Goal: Transaction & Acquisition: Purchase product/service

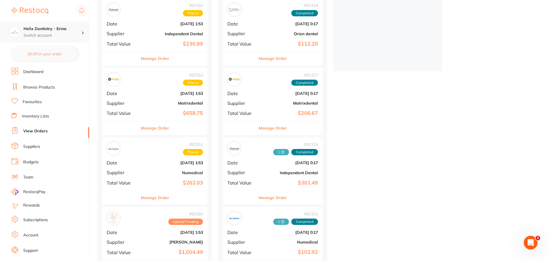
scroll to position [151, 0]
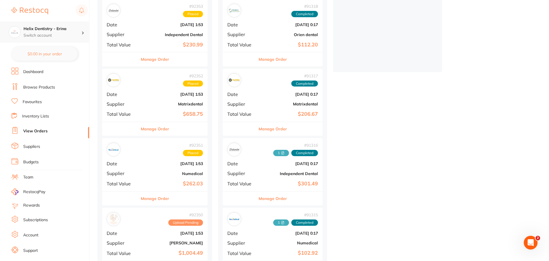
click at [73, 30] on h4 "Helix Dentistry - Erina" at bounding box center [53, 29] width 58 height 6
click at [65, 52] on div "Helix Dentristry - Long Jetty" at bounding box center [44, 50] width 80 height 20
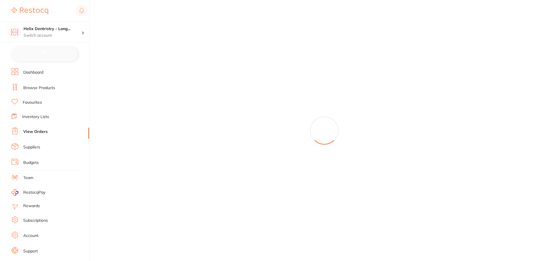
checkbox input "false"
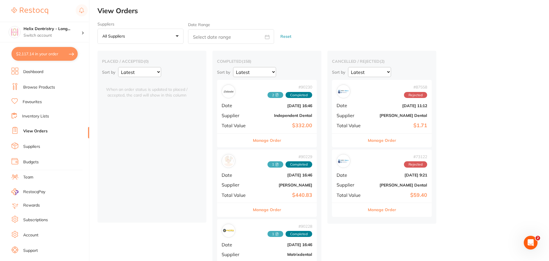
click at [40, 92] on li "Browse Products" at bounding box center [50, 87] width 78 height 9
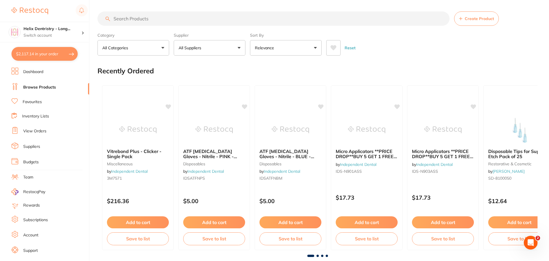
click at [123, 21] on input "search" at bounding box center [274, 18] width 352 height 14
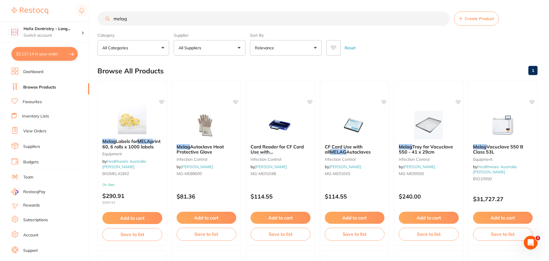
type input "melag"
click at [52, 56] on button "$2,117.14 in your order" at bounding box center [44, 54] width 66 height 14
checkbox input "true"
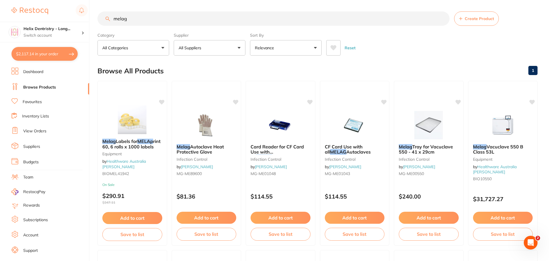
checkbox input "true"
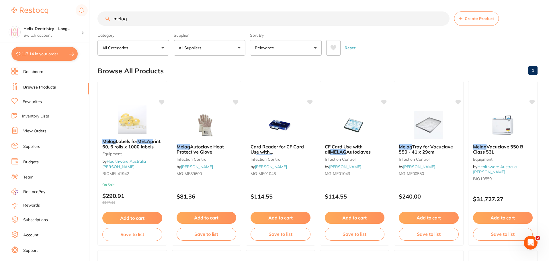
checkbox input "true"
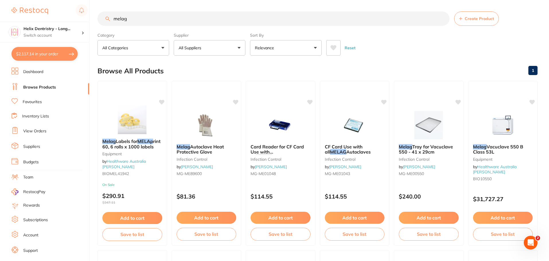
checkbox input "true"
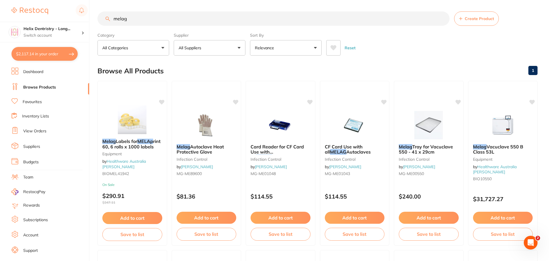
checkbox input "true"
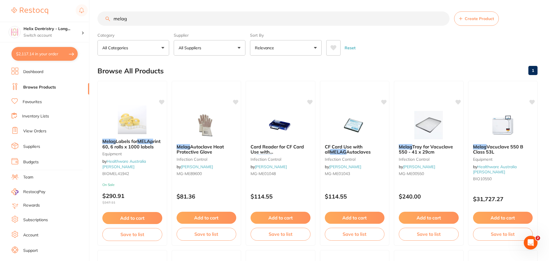
checkbox input "true"
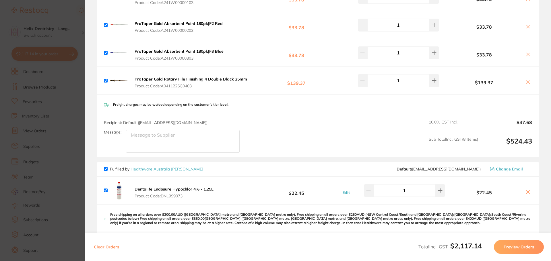
scroll to position [459, 0]
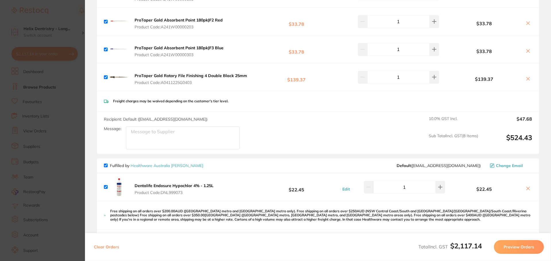
click at [81, 96] on section "Update RRP Set your pre negotiated price for this item. Item Agreed RRP (excl. …" at bounding box center [275, 130] width 551 height 261
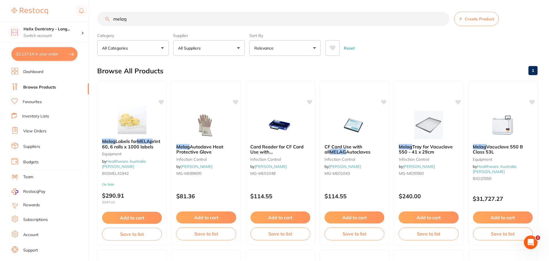
scroll to position [151, 0]
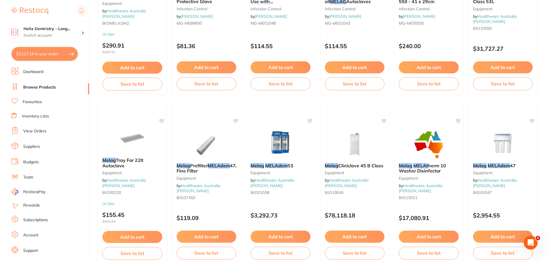
checkbox input "false"
type input "6"
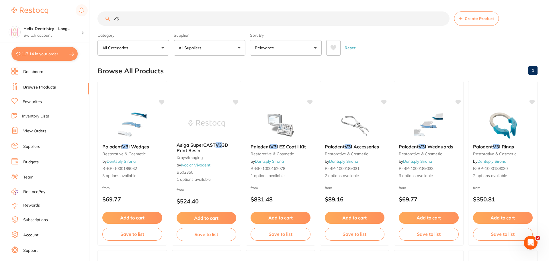
click at [57, 55] on button "$2,117.14 in your order" at bounding box center [44, 54] width 66 height 14
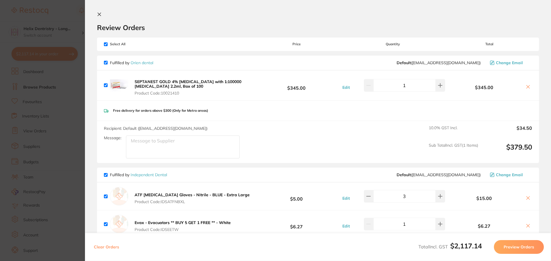
click at [68, 81] on section "Update RRP Set your pre negotiated price for this item. Item Agreed RRP (excl. …" at bounding box center [275, 130] width 551 height 261
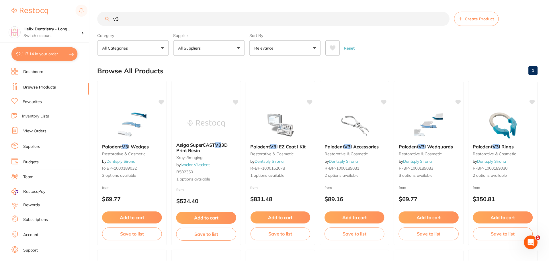
scroll to position [5, 0]
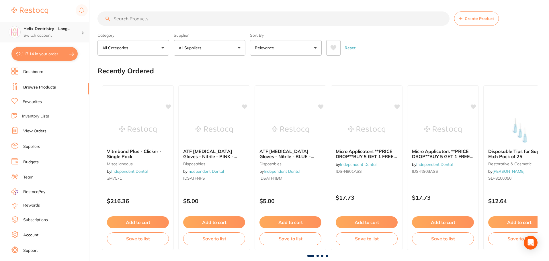
click at [83, 37] on div "Helix Dentristry - Long... Switch account" at bounding box center [44, 32] width 89 height 21
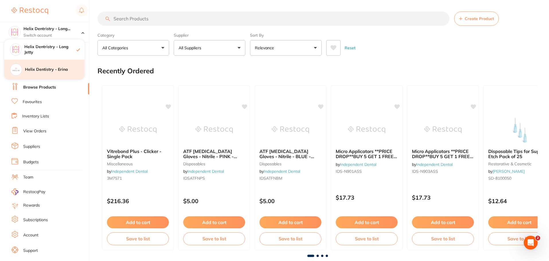
click at [72, 70] on h4 "Helix Dentistry - Erina" at bounding box center [55, 70] width 60 height 6
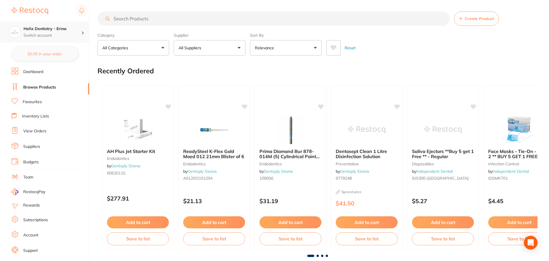
click at [71, 32] on div "Helix Dentistry - Erina Switch account" at bounding box center [53, 32] width 58 height 12
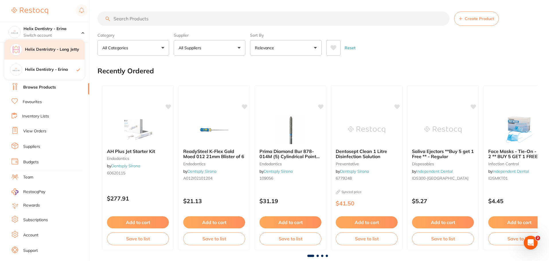
click at [67, 49] on h4 "Helix Dentristry - Long Jetty" at bounding box center [55, 50] width 60 height 6
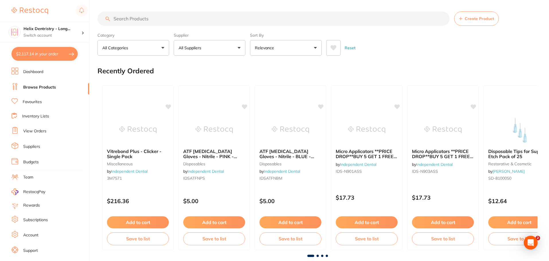
click at [58, 55] on button "$2,117.14 in your order" at bounding box center [44, 54] width 66 height 14
checkbox input "true"
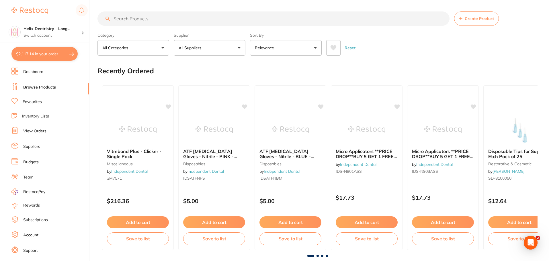
checkbox input "true"
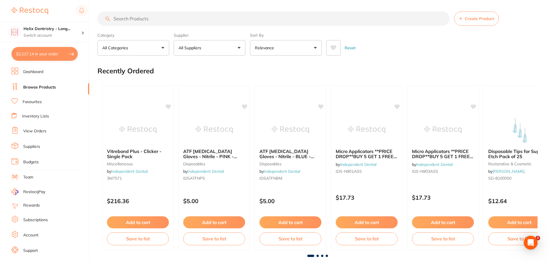
checkbox input "true"
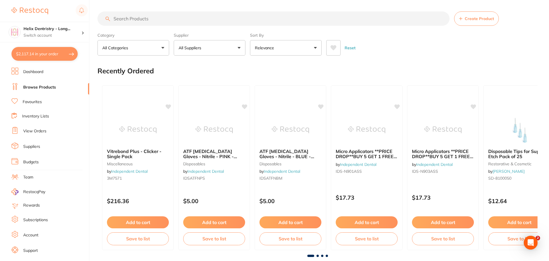
checkbox input "true"
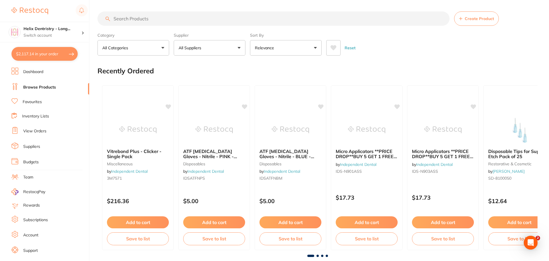
checkbox input "true"
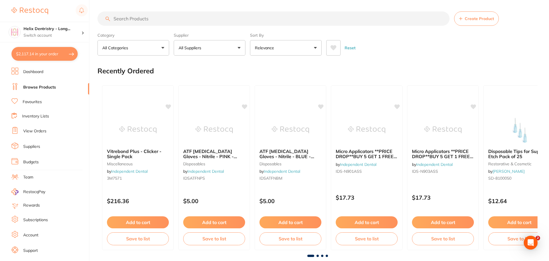
checkbox input "true"
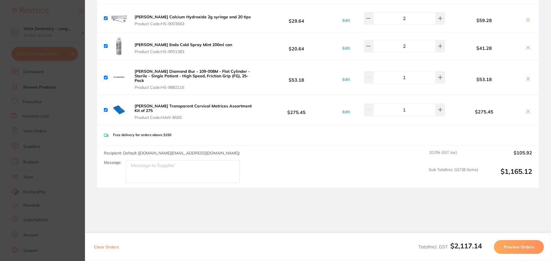
scroll to position [868, 0]
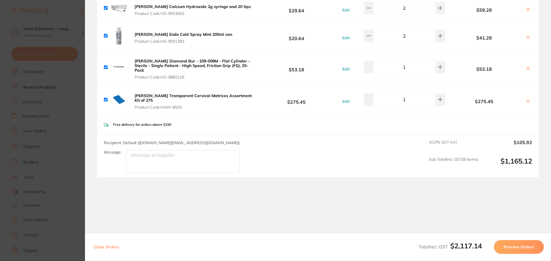
click at [78, 128] on section "Update RRP Set your pre negotiated price for this item. Item Agreed RRP (excl. …" at bounding box center [275, 130] width 551 height 261
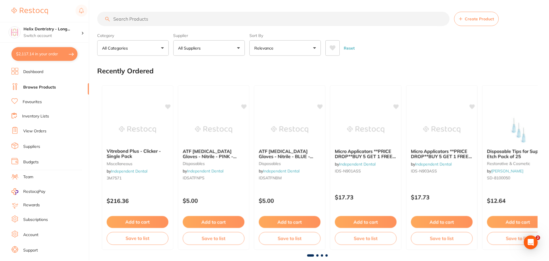
scroll to position [5, 0]
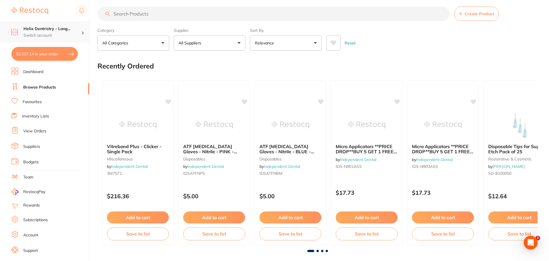
click at [0, 28] on div "Helix Dentristry - Long... Switch account" at bounding box center [44, 32] width 89 height 21
click at [133, 19] on input "search" at bounding box center [274, 14] width 352 height 14
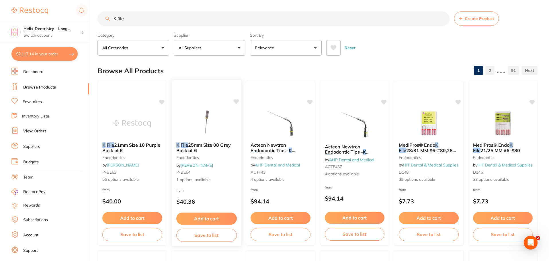
scroll to position [0, 0]
click at [153, 16] on input "K file" at bounding box center [274, 18] width 352 height 14
drag, startPoint x: 147, startPoint y: 15, endPoint x: 49, endPoint y: -2, distance: 98.7
click at [49, 0] on html "$2,117.14 Helix Dentristry - Long... Switch account Helix Dentristry - Long Jet…" at bounding box center [274, 130] width 549 height 261
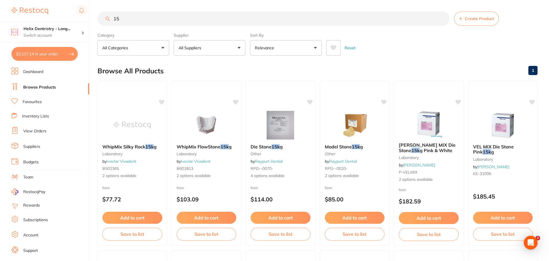
type input "1"
type input "15 k file"
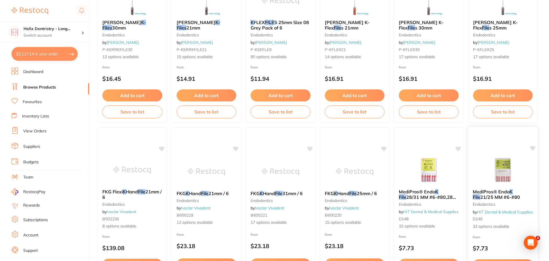
scroll to position [294, 0]
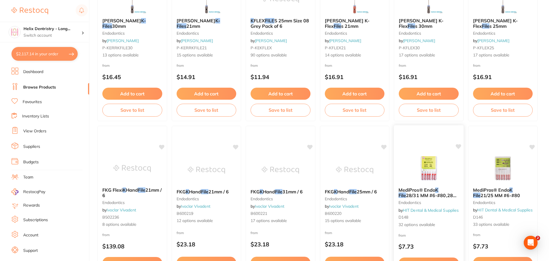
click at [433, 187] on span "MediPros® Endo" at bounding box center [417, 190] width 37 height 6
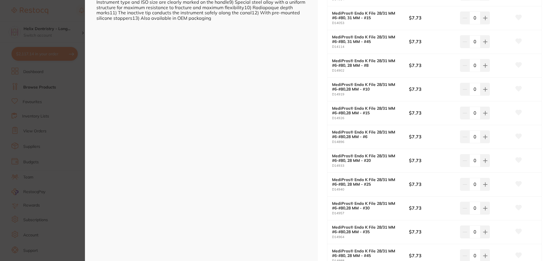
scroll to position [50, 0]
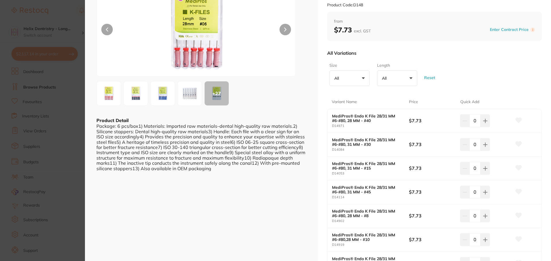
click at [410, 83] on button "All +0" at bounding box center [397, 78] width 40 height 15
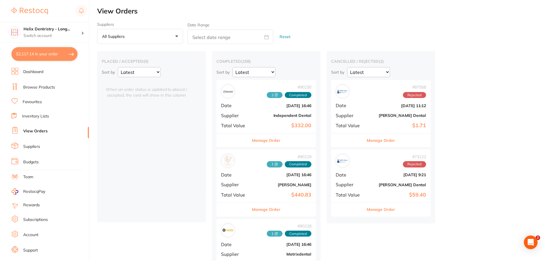
scroll to position [0, 0]
click at [63, 47] on button "$2,117.14 in your order" at bounding box center [44, 54] width 66 height 14
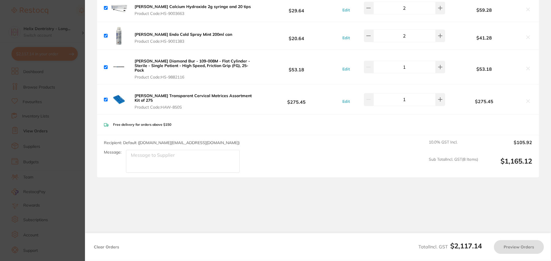
scroll to position [0, 0]
click at [62, 49] on section "Update RRP Set your pre negotiated price for this item. Item Agreed RRP (excl. …" at bounding box center [275, 130] width 551 height 261
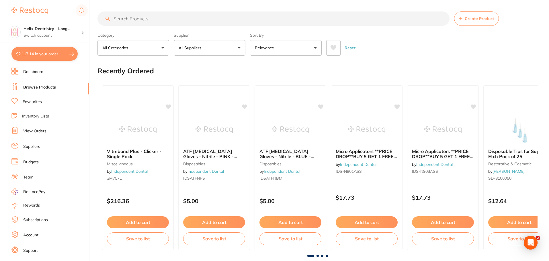
click at [243, 23] on input "search" at bounding box center [274, 18] width 352 height 14
type input "K file"
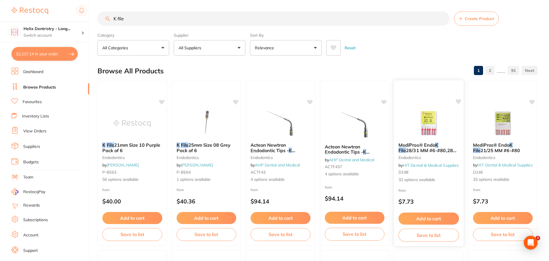
click at [454, 143] on b "MediPros® Endo K File 28/31 MM #6-#80,28 MM - #6" at bounding box center [429, 148] width 61 height 11
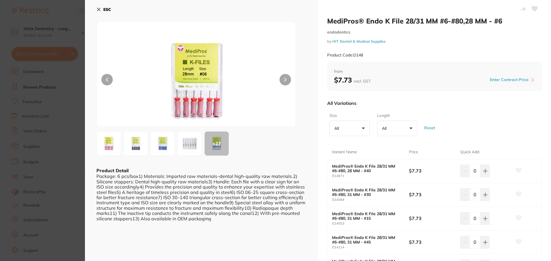
click at [402, 131] on button "All +0" at bounding box center [397, 128] width 40 height 15
click at [386, 85] on div "from $7.73 excl. GST Enter Contract Price i" at bounding box center [434, 76] width 215 height 29
click at [61, 21] on section "MediPros® Endo K File 28/31 MM #6-#80,28 MM - #6 endodontics by HIT Dental & Me…" at bounding box center [275, 130] width 551 height 261
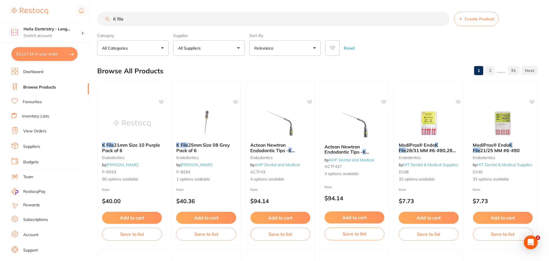
scroll to position [0, 0]
click at [487, 117] on img at bounding box center [503, 123] width 38 height 29
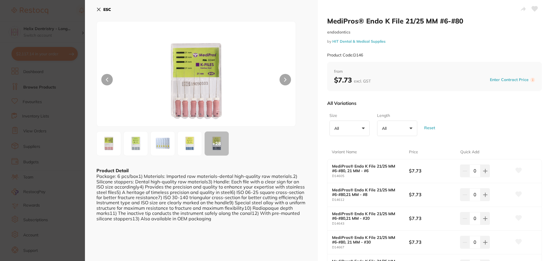
click at [400, 127] on button "All +0" at bounding box center [397, 128] width 40 height 15
click at [396, 163] on li "21" at bounding box center [397, 161] width 36 height 12
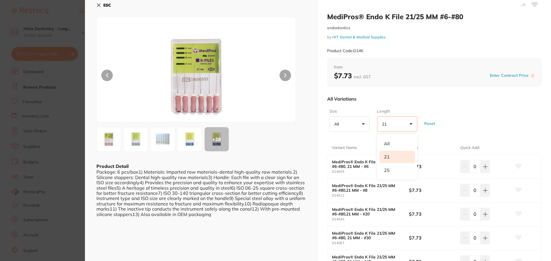
scroll to position [7, 0]
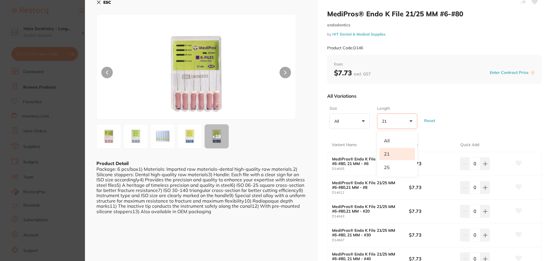
click at [390, 152] on li "21" at bounding box center [397, 154] width 36 height 12
click at [472, 142] on div "Quick Add" at bounding box center [485, 145] width 51 height 14
click at [408, 129] on button "All +0" at bounding box center [397, 121] width 40 height 15
click at [405, 123] on button "All +0" at bounding box center [397, 121] width 40 height 15
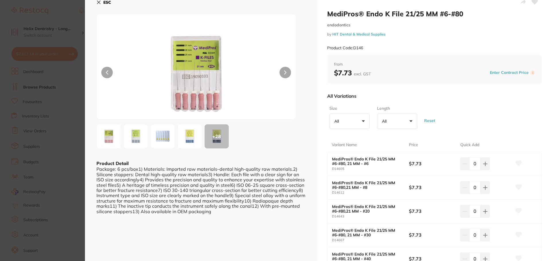
click at [398, 122] on button "All +0" at bounding box center [397, 121] width 40 height 15
click at [387, 156] on li "21" at bounding box center [397, 154] width 36 height 12
click at [353, 116] on button "All +0" at bounding box center [349, 121] width 40 height 15
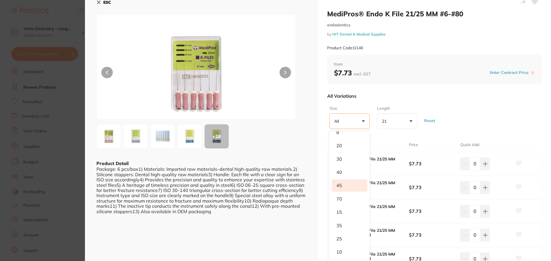
scroll to position [37, 0]
click at [342, 214] on li "15" at bounding box center [350, 212] width 36 height 12
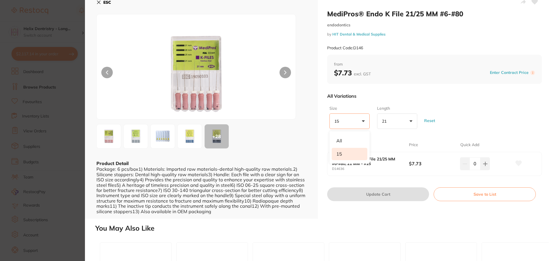
scroll to position [0, 0]
click at [451, 142] on div "Price" at bounding box center [434, 145] width 51 height 14
click at [483, 165] on icon at bounding box center [485, 164] width 5 height 5
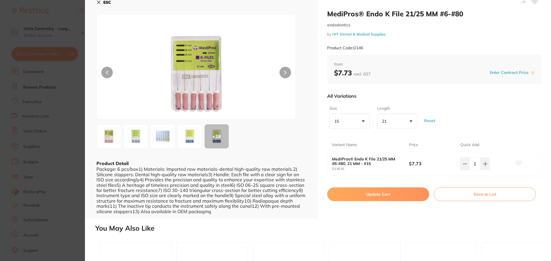
click at [484, 164] on icon at bounding box center [485, 164] width 4 height 4
type input "2"
click at [404, 196] on button "Update Cart" at bounding box center [378, 195] width 102 height 14
checkbox input "false"
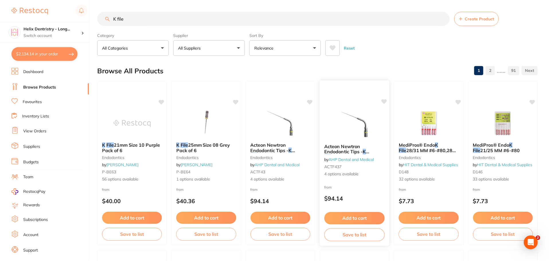
scroll to position [0, 0]
click at [498, 142] on span "MediPros® Endo" at bounding box center [491, 145] width 37 height 6
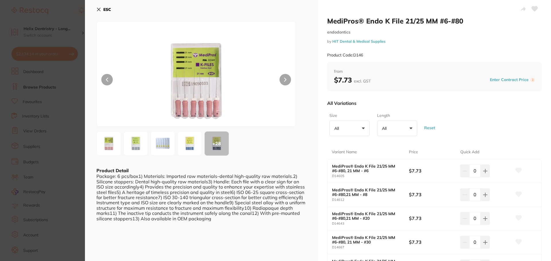
click at [370, 126] on div "Size All +0 All 10 15 20 25 30 35 40 45 50 55 6 60 70 8 80 Assorted Length All …" at bounding box center [434, 125] width 215 height 28
click at [366, 129] on button "All +0" at bounding box center [349, 128] width 40 height 15
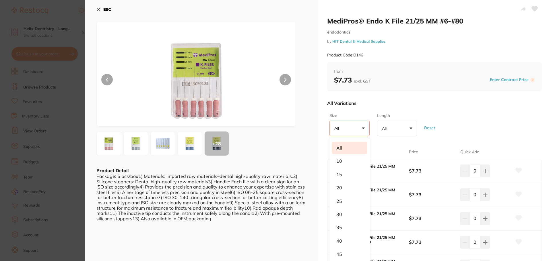
click at [365, 130] on button "All +0" at bounding box center [349, 128] width 40 height 15
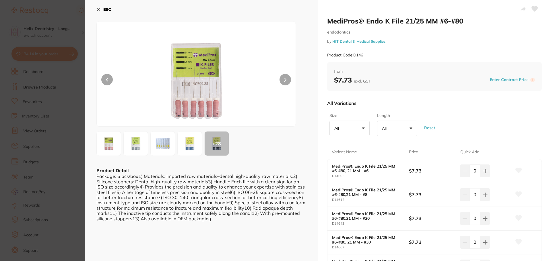
click at [389, 129] on span "+0" at bounding box center [392, 129] width 6 height 6
click at [391, 174] on li "25" at bounding box center [397, 175] width 36 height 12
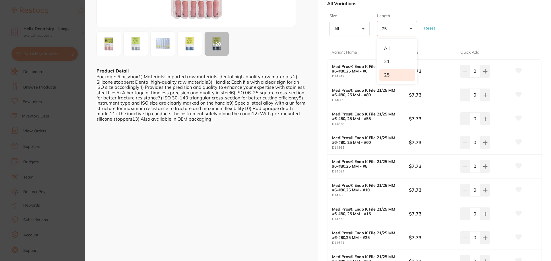
scroll to position [100, 0]
click at [366, 26] on button "All +0" at bounding box center [349, 27] width 40 height 15
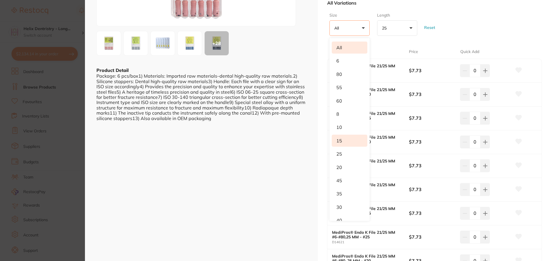
click at [341, 142] on li "15" at bounding box center [350, 141] width 36 height 12
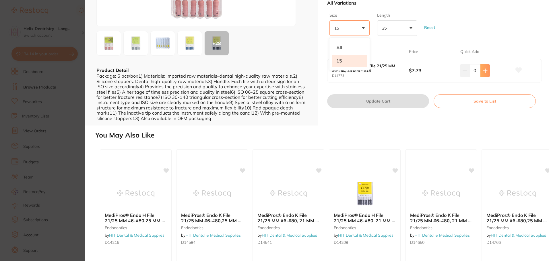
scroll to position [0, 0]
click at [487, 70] on button at bounding box center [484, 70] width 9 height 13
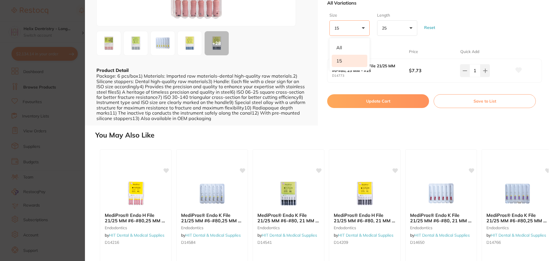
click at [400, 33] on button "25 +0" at bounding box center [397, 27] width 40 height 15
click at [396, 49] on li "All" at bounding box center [397, 48] width 36 height 12
type input "2"
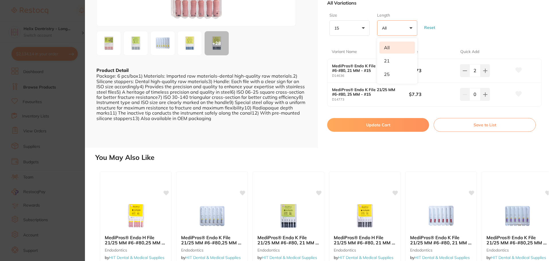
click at [363, 34] on button "15 +0" at bounding box center [349, 27] width 40 height 15
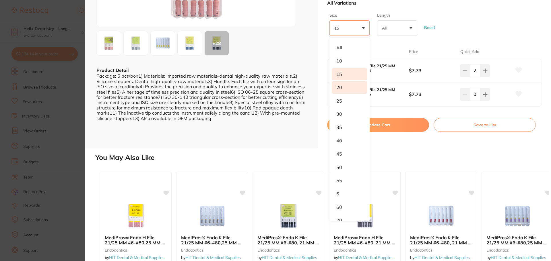
click at [345, 91] on li "20" at bounding box center [350, 87] width 36 height 12
type input "2"
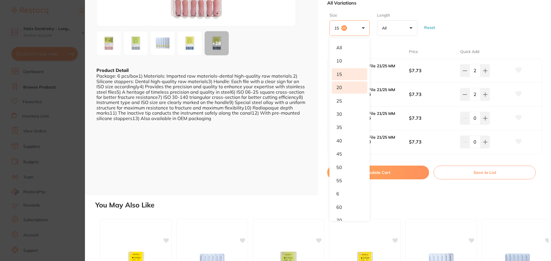
click at [463, 37] on div "Size 15 +1 All 10 15 20 25 30 35 40 45 50 55 6 60 70 8 80 Assorted Length All +…" at bounding box center [434, 24] width 215 height 28
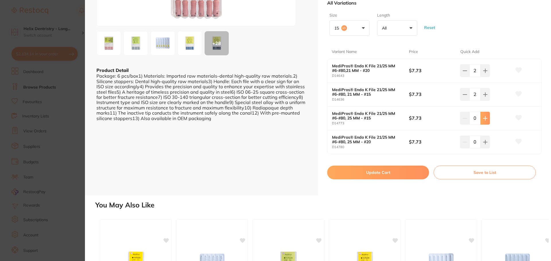
click at [487, 119] on button at bounding box center [484, 118] width 9 height 13
type input "1"
click at [486, 139] on button at bounding box center [484, 142] width 9 height 13
type input "1"
click at [411, 173] on button "Update Cart" at bounding box center [378, 173] width 102 height 14
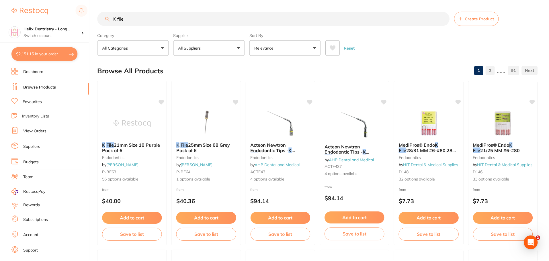
scroll to position [0, 0]
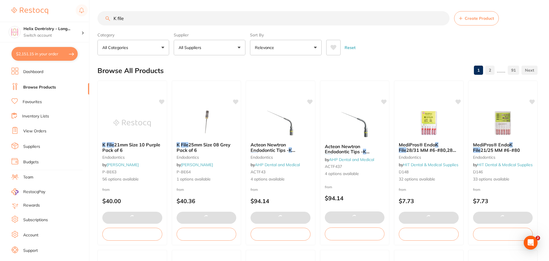
checkbox input "false"
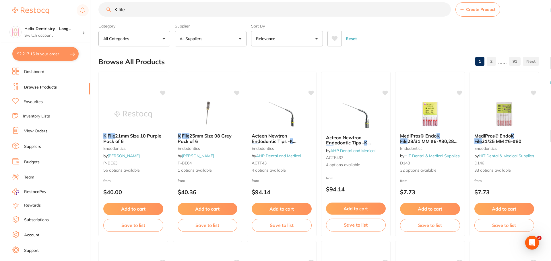
scroll to position [0, 0]
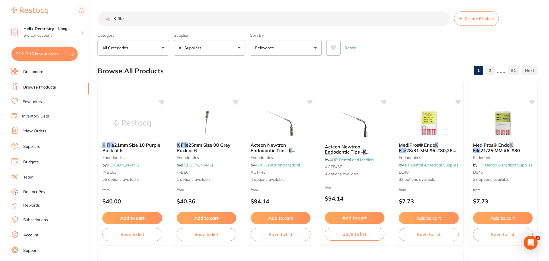
click at [55, 54] on button "$2,217.15 in your order" at bounding box center [44, 54] width 66 height 14
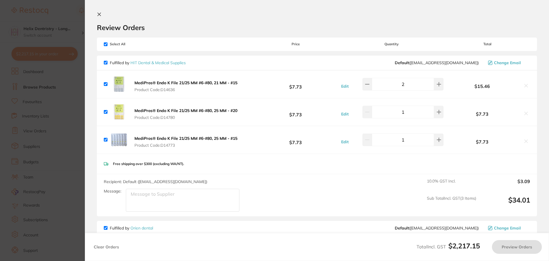
checkbox input "true"
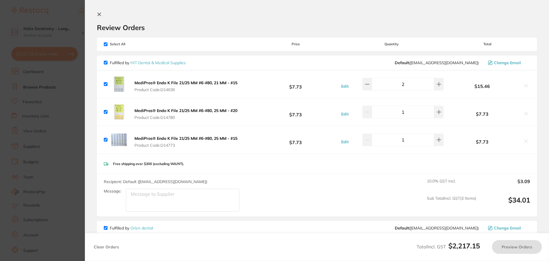
checkbox input "true"
type input "6"
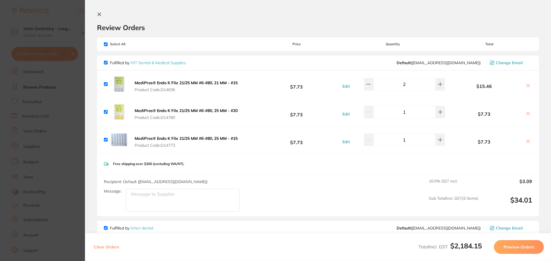
click at [526, 142] on icon at bounding box center [528, 141] width 5 height 5
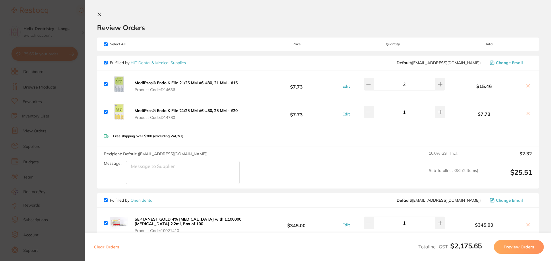
click at [526, 113] on icon at bounding box center [528, 113] width 5 height 5
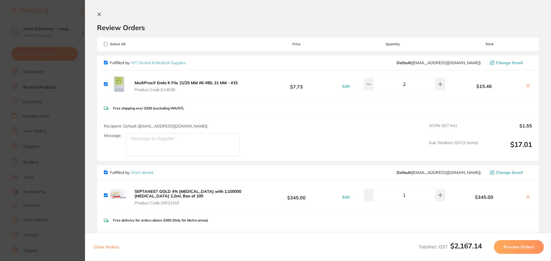
checkbox input "true"
click at [35, 113] on section "Update RRP Set your pre negotiated price for this item. Item Agreed RRP (excl. …" at bounding box center [275, 130] width 551 height 261
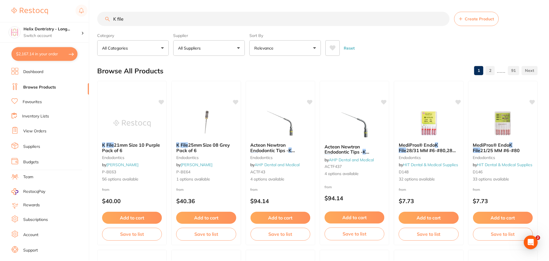
scroll to position [1, 0]
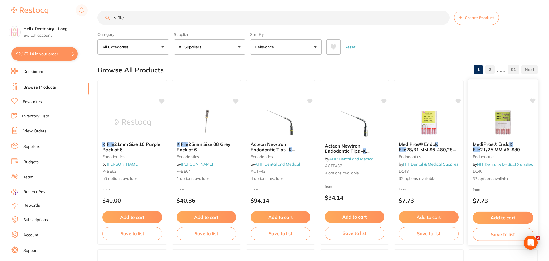
click at [485, 147] on span "21/25 MM #6-#80" at bounding box center [500, 150] width 40 height 6
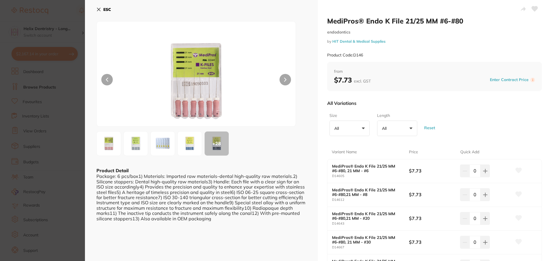
click at [406, 135] on button "All +0" at bounding box center [397, 128] width 40 height 15
click at [401, 133] on button "All +0" at bounding box center [397, 128] width 40 height 15
click at [372, 130] on div "Size All +0 All 10 15 20 25 30 35 40 45 50 55 6 60 70 8 80 Assorted Length All …" at bounding box center [434, 125] width 215 height 28
click at [361, 129] on button "All +0" at bounding box center [349, 128] width 40 height 15
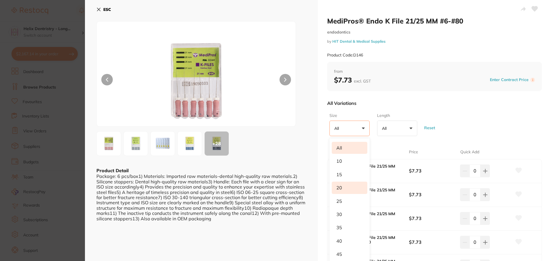
click at [345, 186] on li "20" at bounding box center [350, 188] width 36 height 12
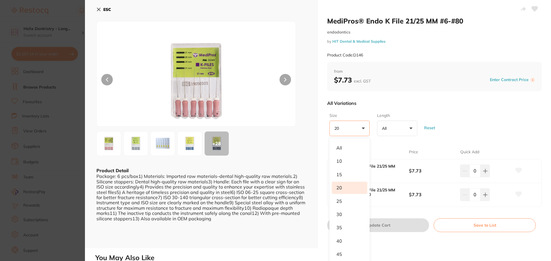
click at [439, 117] on div "Size 20 +0 All 10 15 20 25 30 35 40 45 50 55 6 60 70 8 80 Assorted Length All +…" at bounding box center [434, 125] width 215 height 28
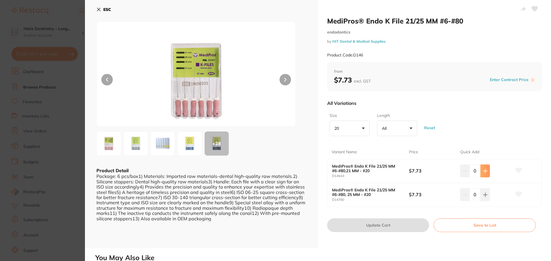
click at [486, 172] on button at bounding box center [484, 171] width 9 height 13
type input "1"
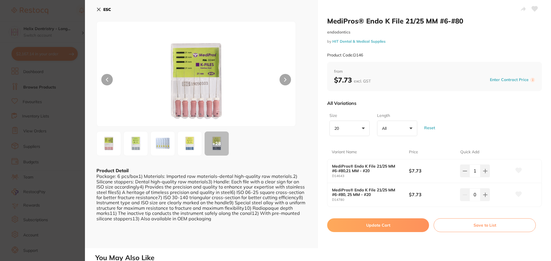
click at [404, 228] on button "Update Cart" at bounding box center [378, 226] width 102 height 14
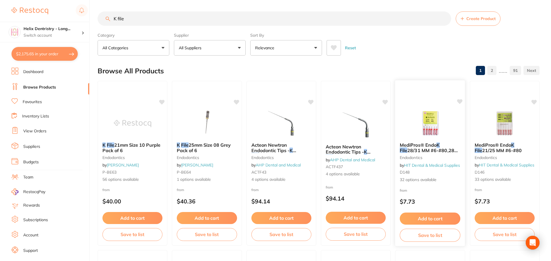
checkbox input "false"
